Goal: Information Seeking & Learning: Learn about a topic

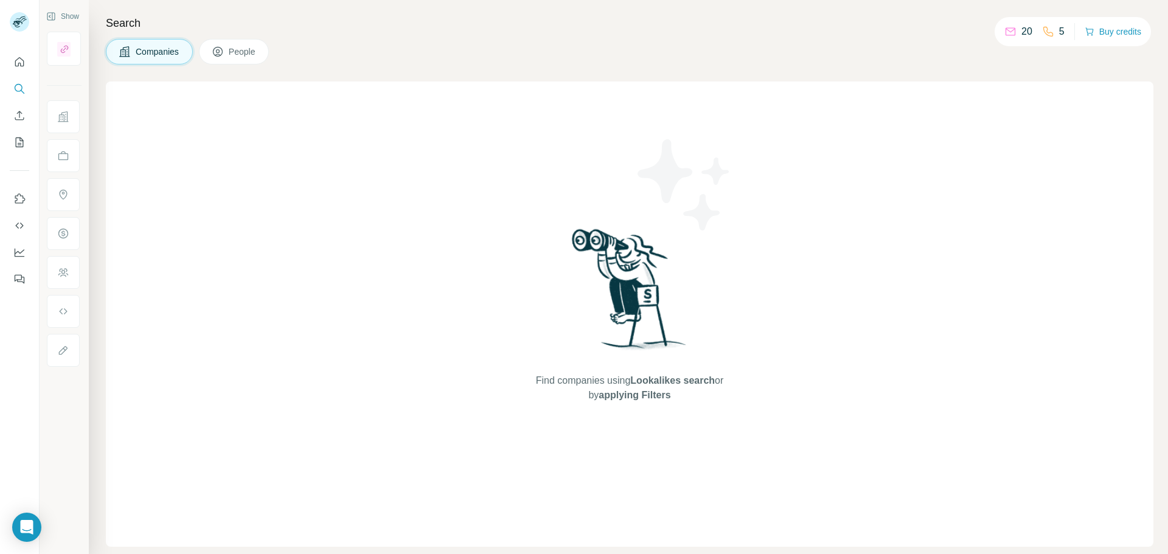
click at [245, 58] on button "People" at bounding box center [234, 52] width 71 height 26
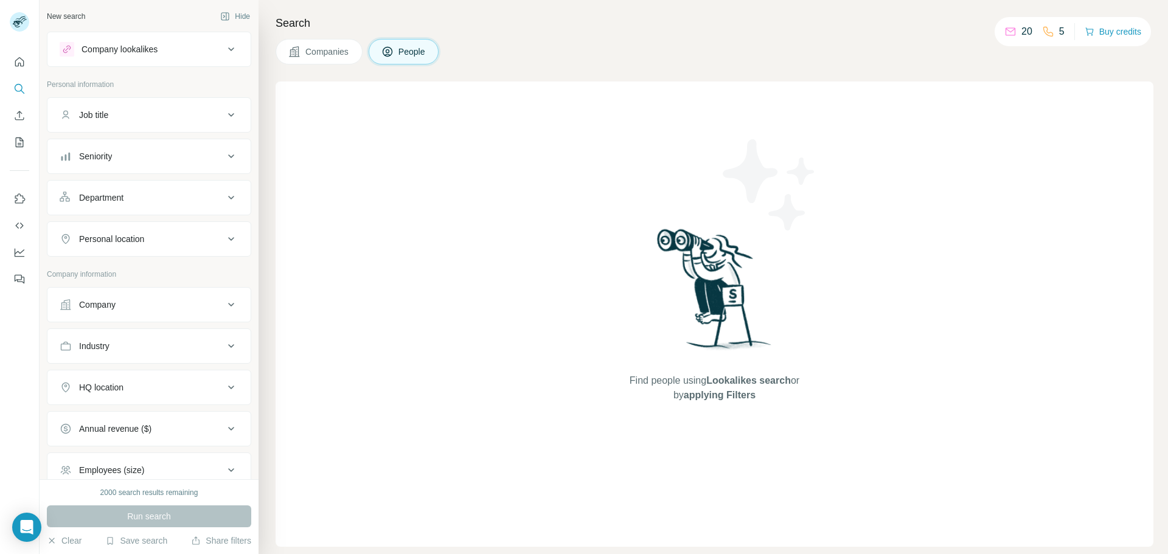
click at [151, 116] on div "Job title" at bounding box center [142, 115] width 164 height 12
click at [161, 240] on div "Personal location" at bounding box center [142, 239] width 164 height 12
click at [160, 268] on input "text" at bounding box center [149, 269] width 179 height 22
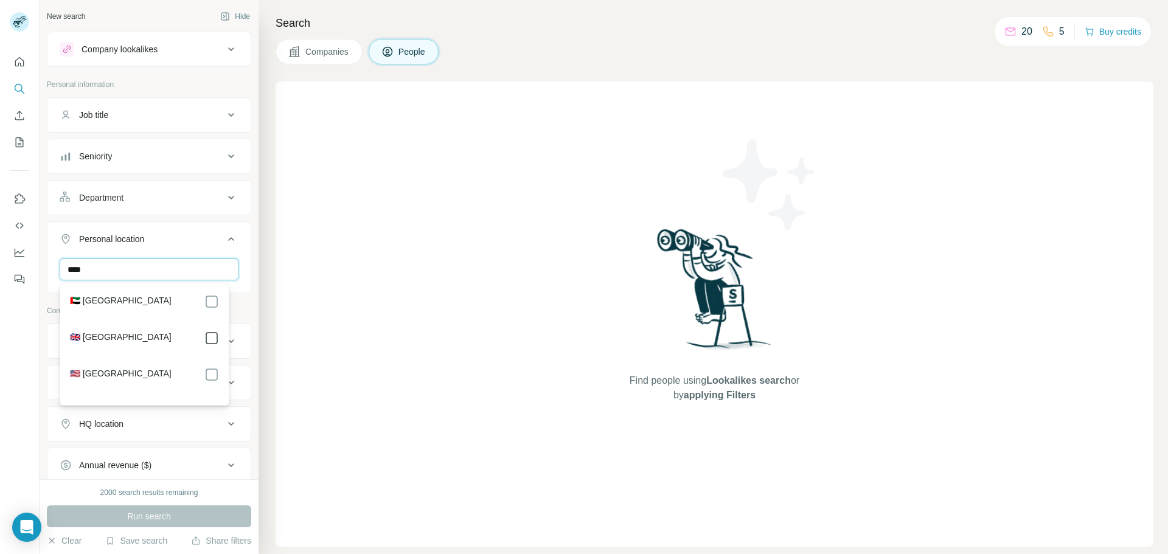
type input "****"
click at [210, 345] on icon at bounding box center [211, 338] width 15 height 15
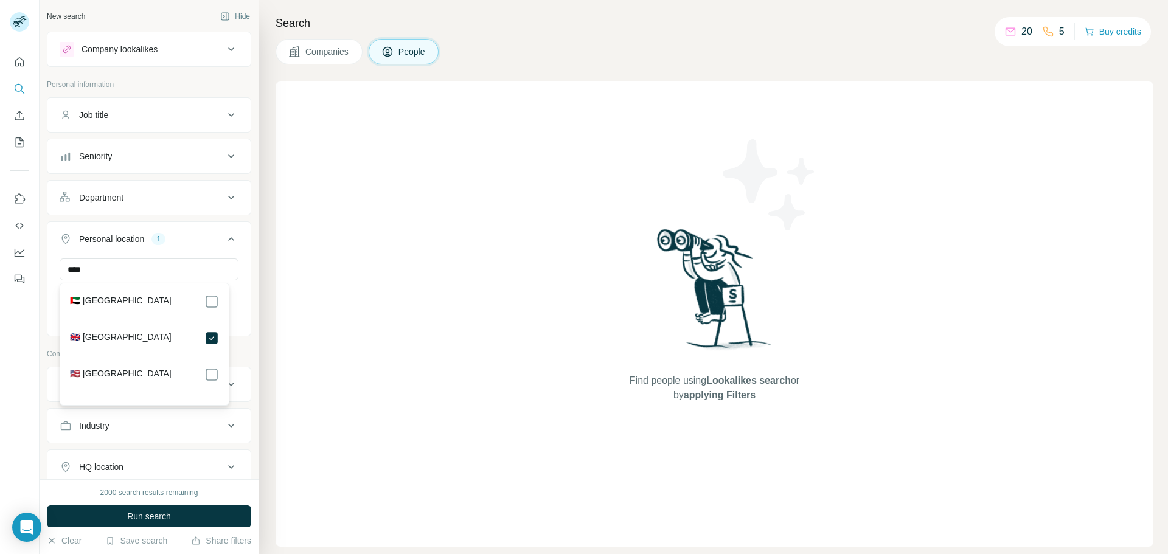
click at [122, 17] on div "New search Hide" at bounding box center [149, 16] width 204 height 18
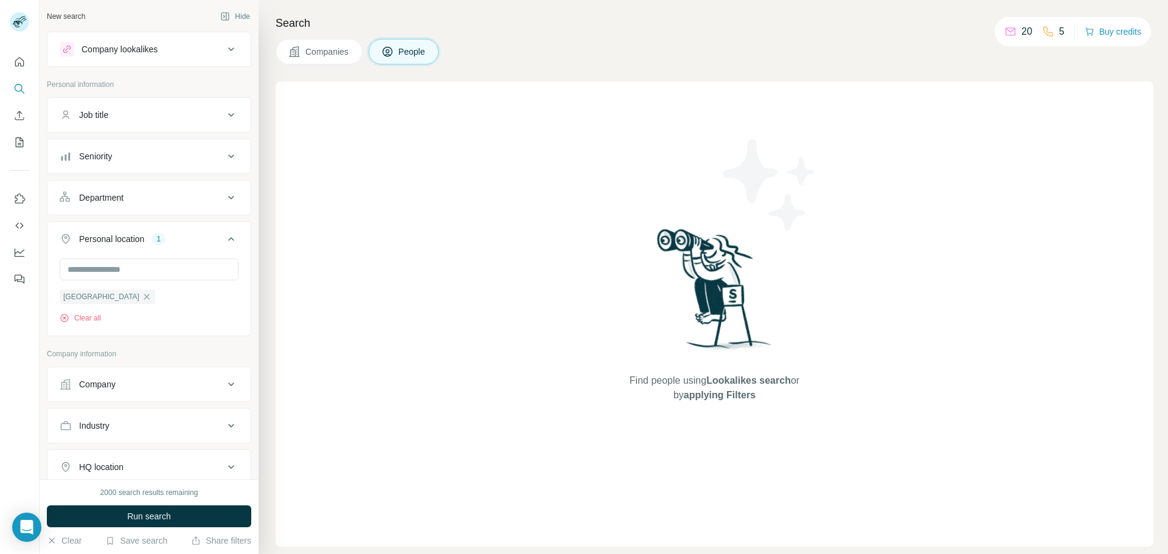
click at [151, 58] on button "Company lookalikes" at bounding box center [148, 49] width 203 height 29
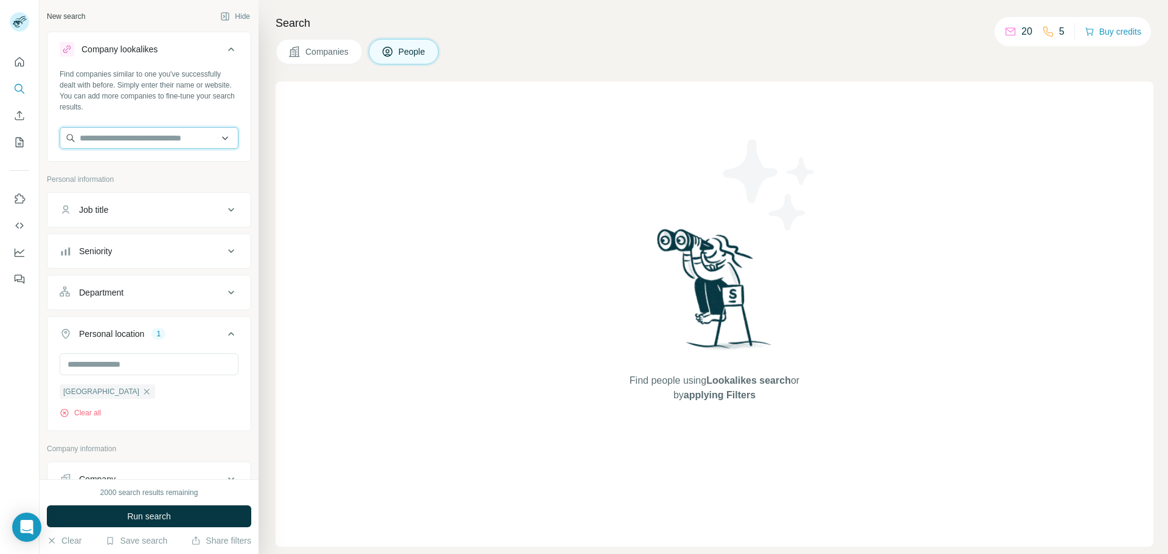
click at [142, 136] on input "text" at bounding box center [149, 138] width 179 height 22
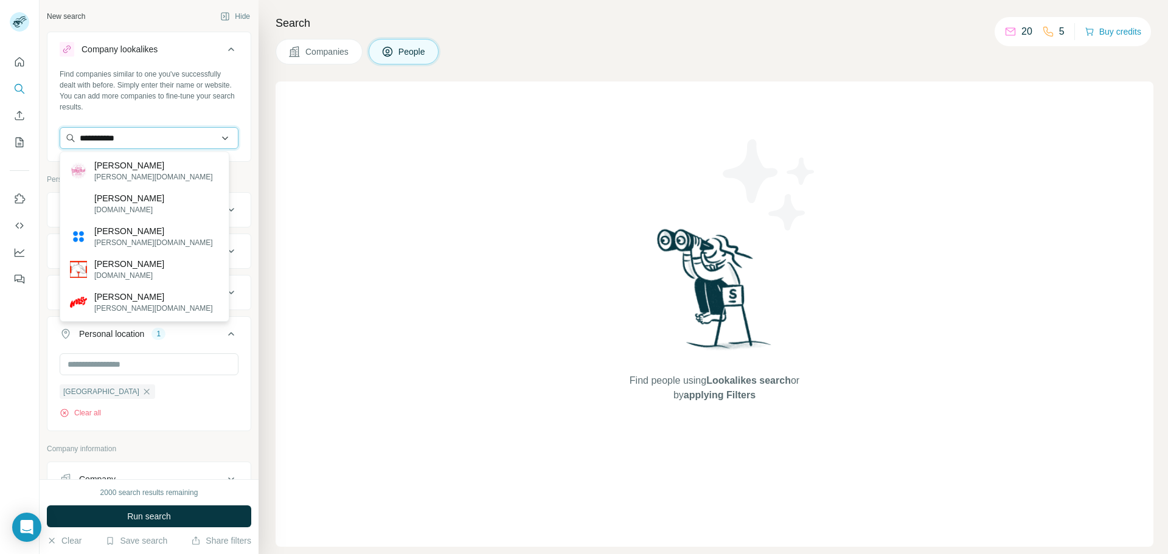
type input "**********"
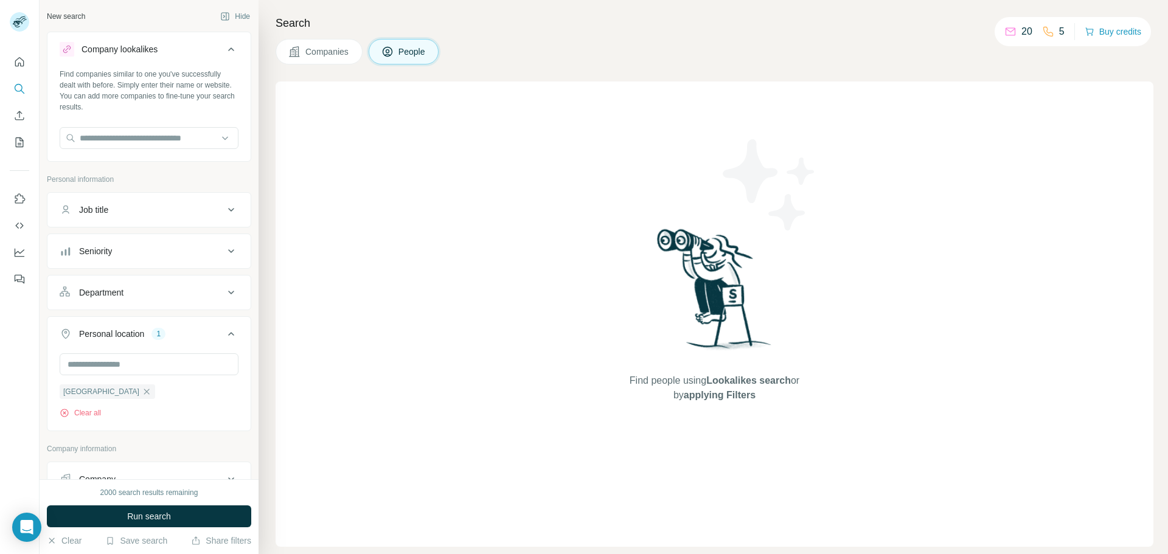
click at [726, 391] on span "applying Filters" at bounding box center [719, 395] width 72 height 10
click at [403, 64] on div "Search Companies People Find people using Lookalikes search or by applying Filt…" at bounding box center [712, 277] width 909 height 554
click at [403, 60] on button "People" at bounding box center [404, 52] width 71 height 26
click at [17, 60] on icon "Quick start" at bounding box center [19, 62] width 12 height 12
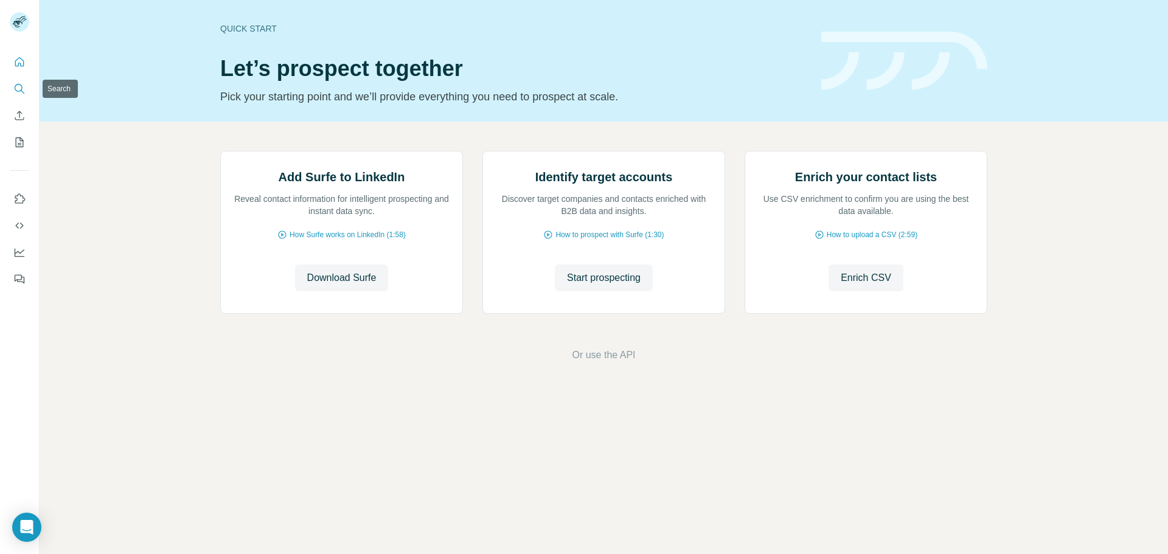
click at [10, 85] on button "Search" at bounding box center [19, 89] width 19 height 22
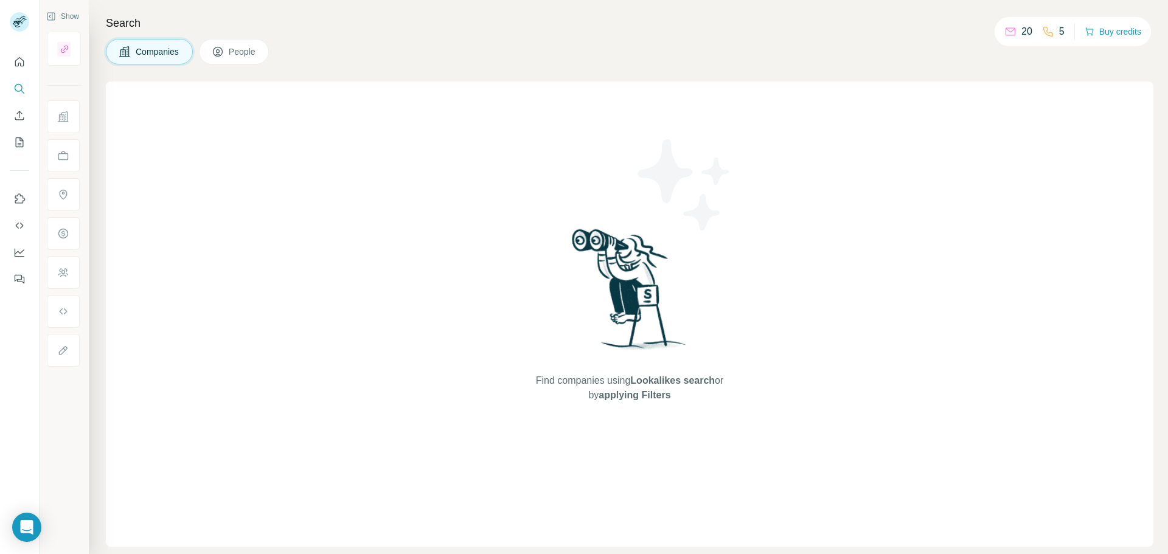
click at [251, 50] on span "People" at bounding box center [243, 52] width 28 height 12
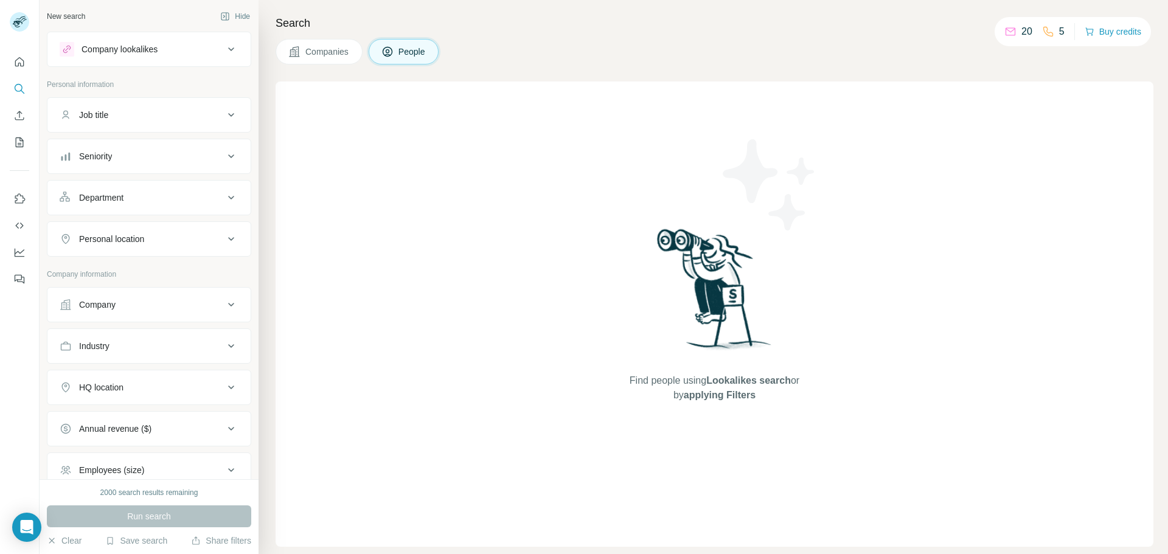
click at [375, 52] on button "People" at bounding box center [404, 52] width 71 height 26
drag, startPoint x: 375, startPoint y: 52, endPoint x: 349, endPoint y: 52, distance: 25.5
click at [375, 52] on button "People" at bounding box center [404, 52] width 71 height 26
click at [346, 52] on span "Companies" at bounding box center [327, 52] width 44 height 12
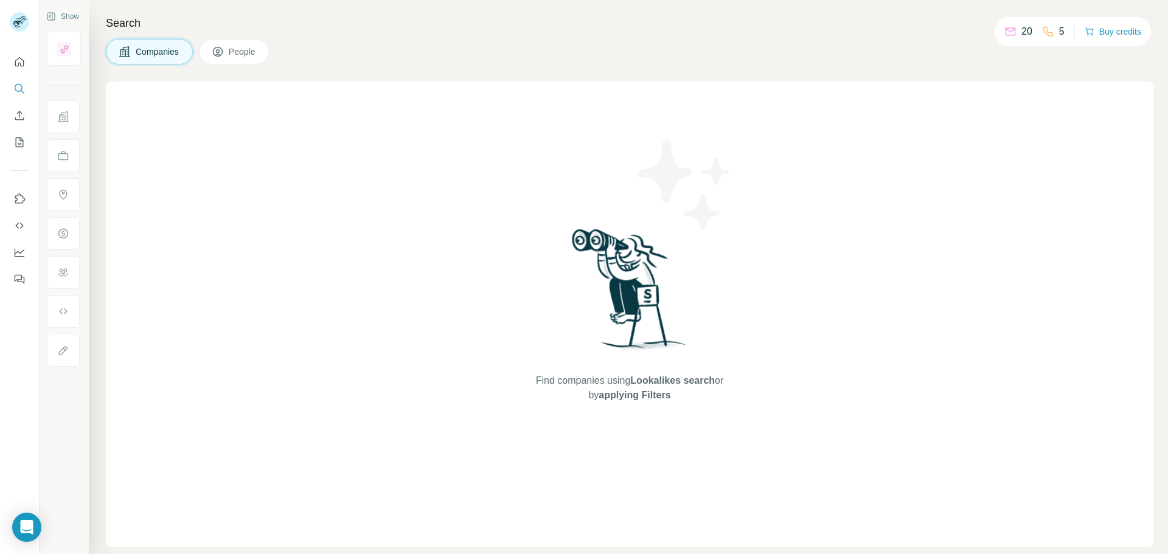
click at [234, 52] on span "People" at bounding box center [243, 52] width 28 height 12
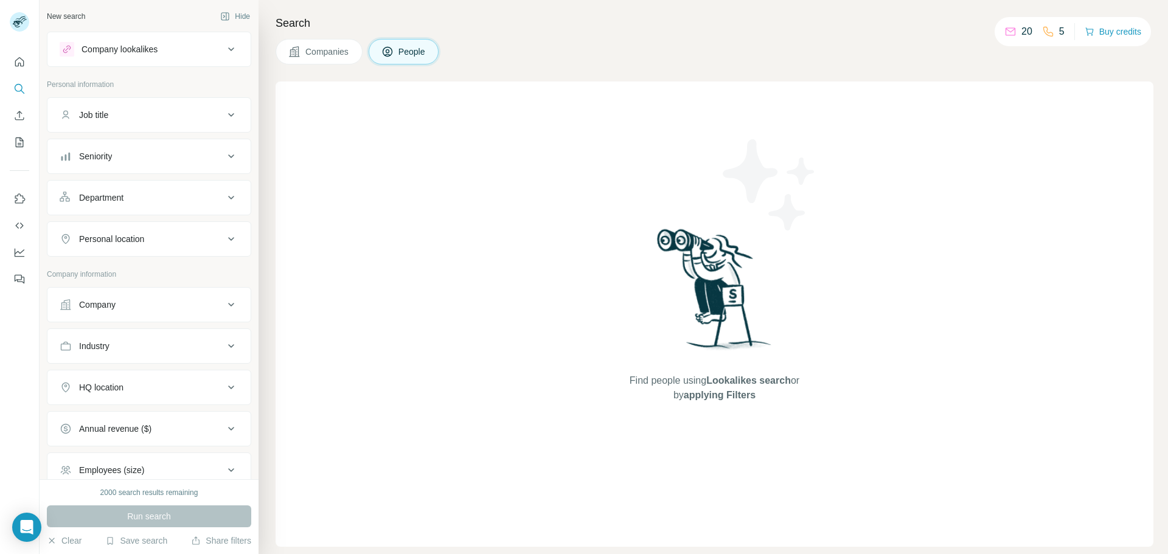
click at [184, 49] on div "Company lookalikes" at bounding box center [142, 49] width 164 height 15
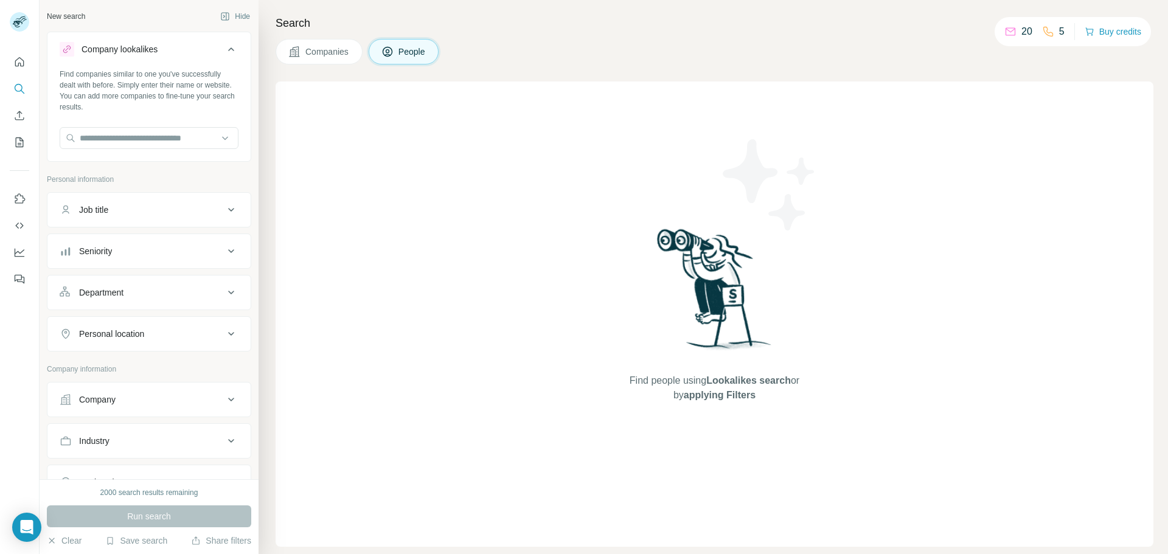
click at [224, 44] on icon at bounding box center [231, 49] width 15 height 15
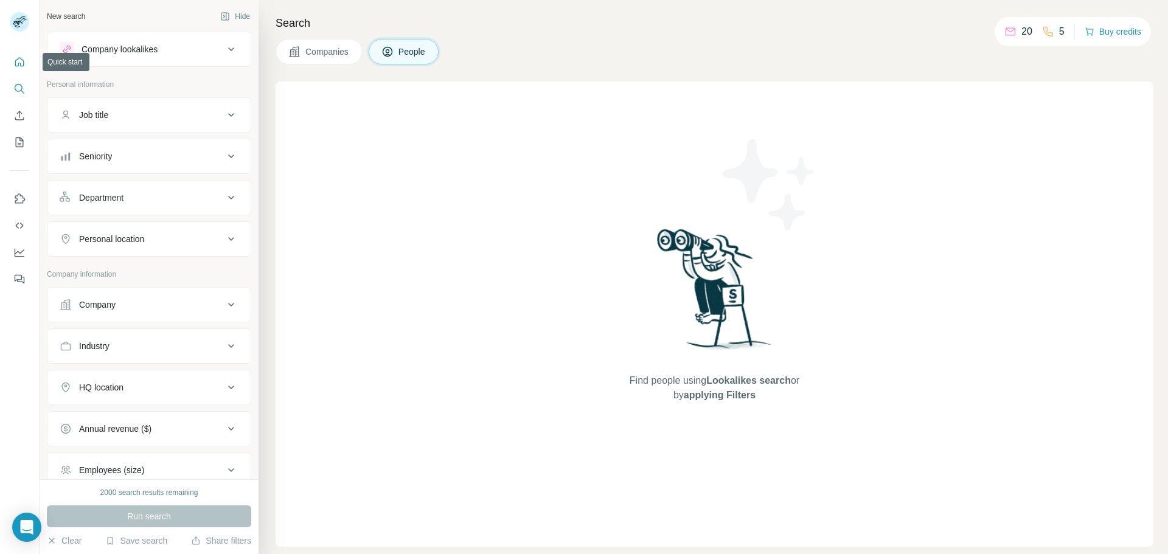
click at [19, 61] on icon "Quick start" at bounding box center [19, 62] width 12 height 12
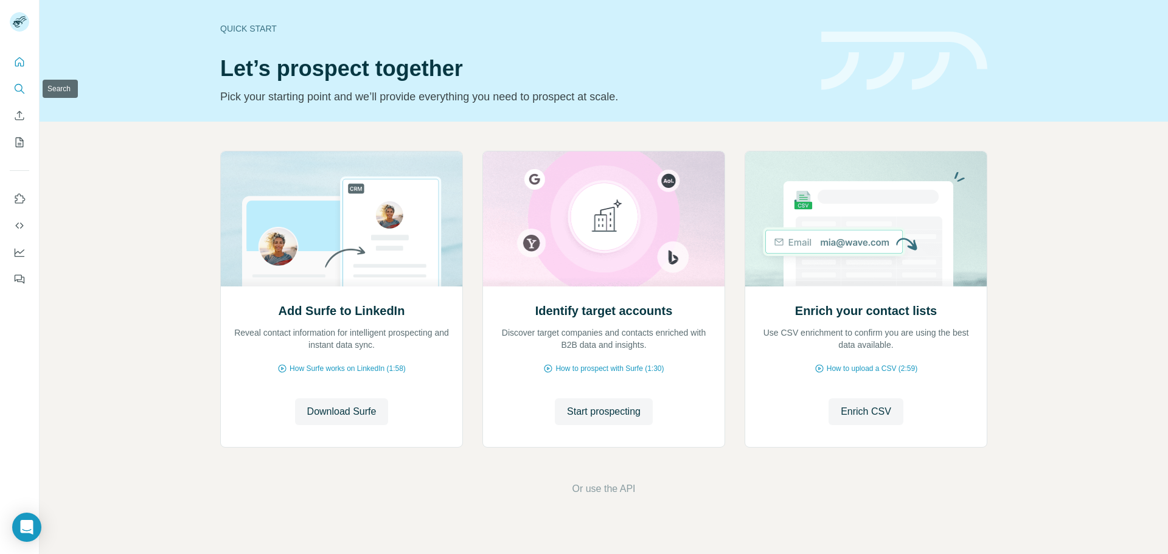
click at [18, 89] on icon "Search" at bounding box center [19, 89] width 12 height 12
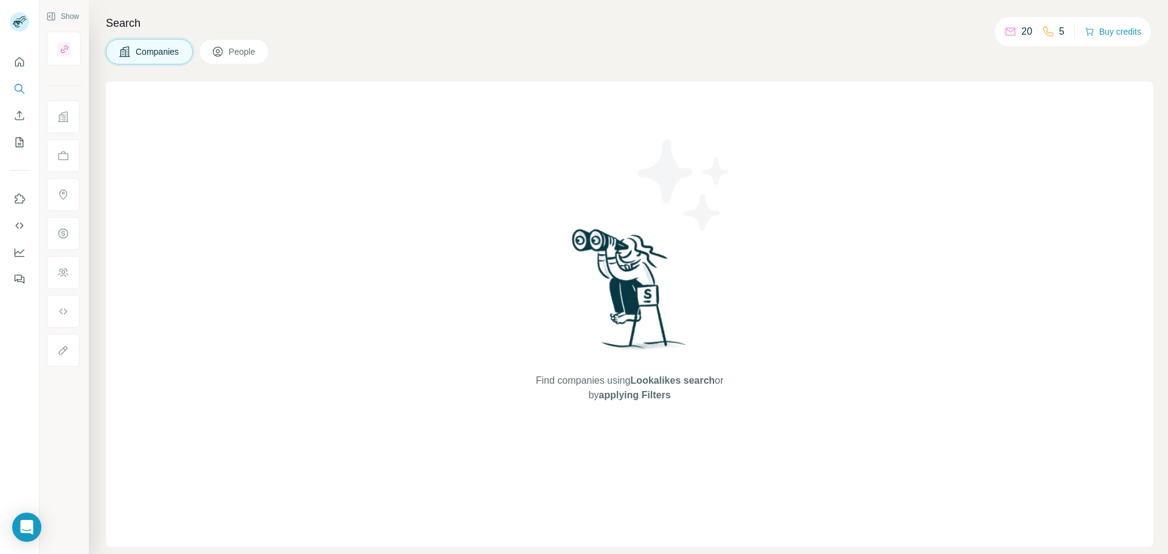
click at [246, 55] on span "People" at bounding box center [243, 52] width 28 height 12
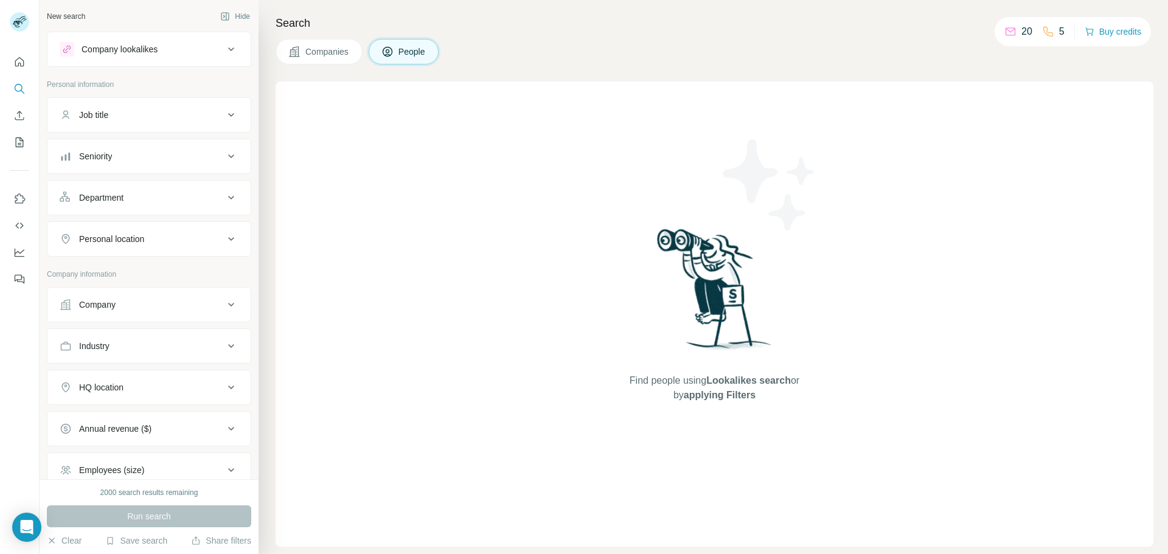
click at [154, 52] on div "Company lookalikes" at bounding box center [119, 49] width 76 height 12
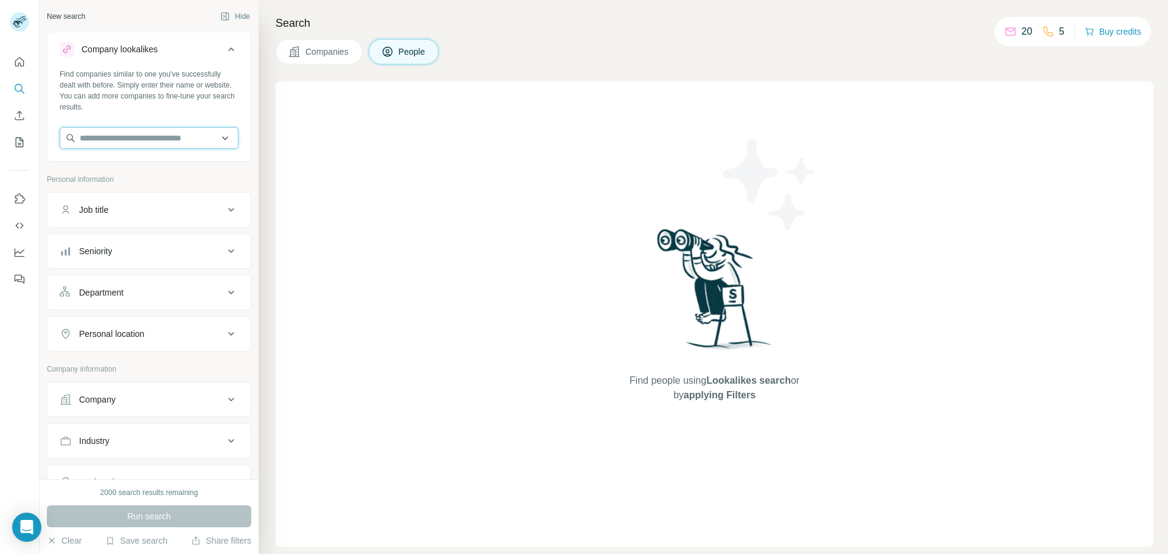
click at [131, 133] on input "text" at bounding box center [149, 138] width 179 height 22
type input "**********"
click at [19, 116] on icon "Enrich CSV" at bounding box center [19, 115] width 12 height 12
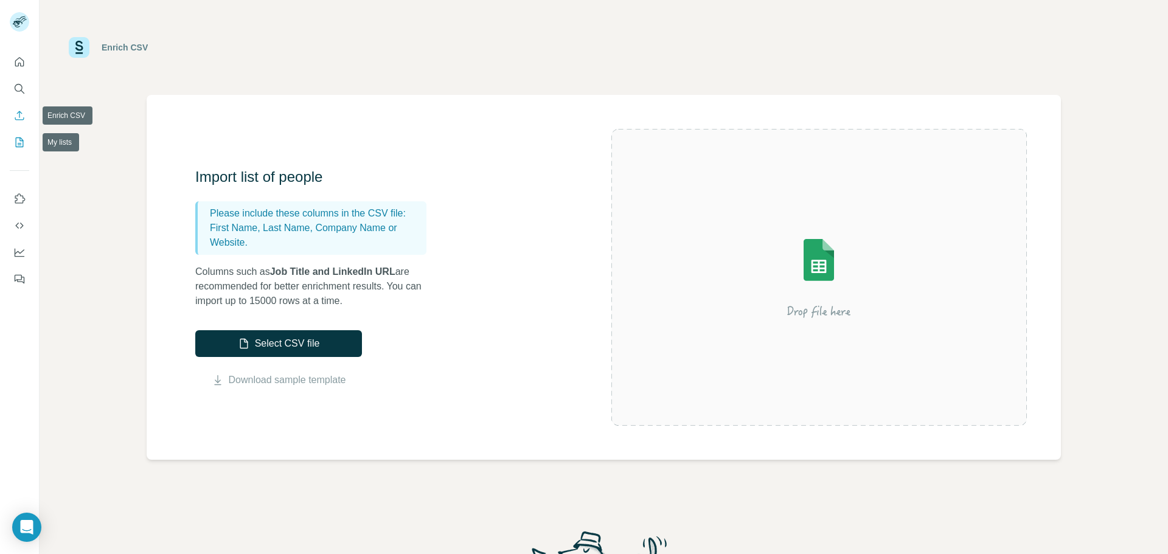
click at [14, 142] on icon "My lists" at bounding box center [19, 142] width 12 height 12
